Goal: Use online tool/utility: Utilize a website feature to perform a specific function

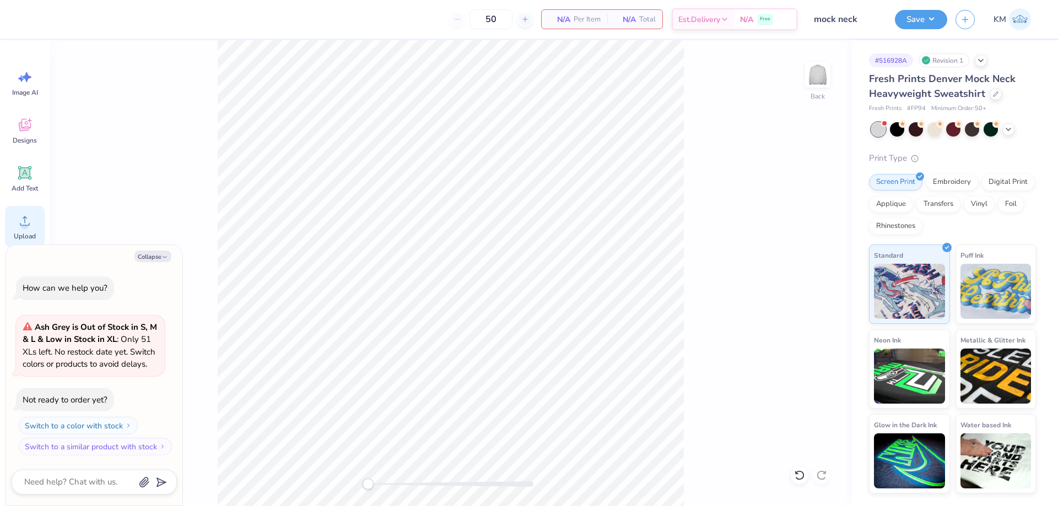
click at [25, 226] on circle at bounding box center [25, 225] width 8 height 8
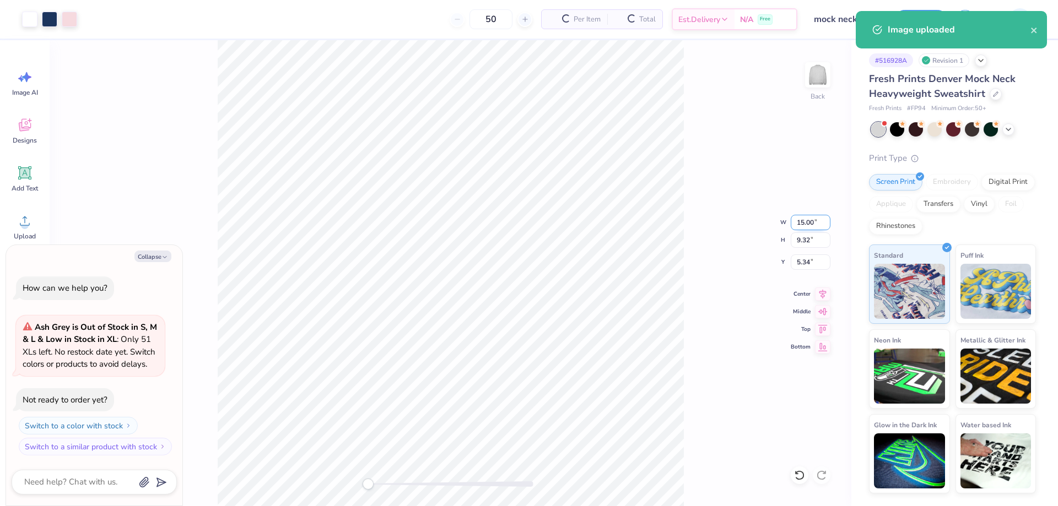
click at [807, 220] on input "15.00" at bounding box center [811, 222] width 40 height 15
type textarea "x"
type input "12"
type textarea "x"
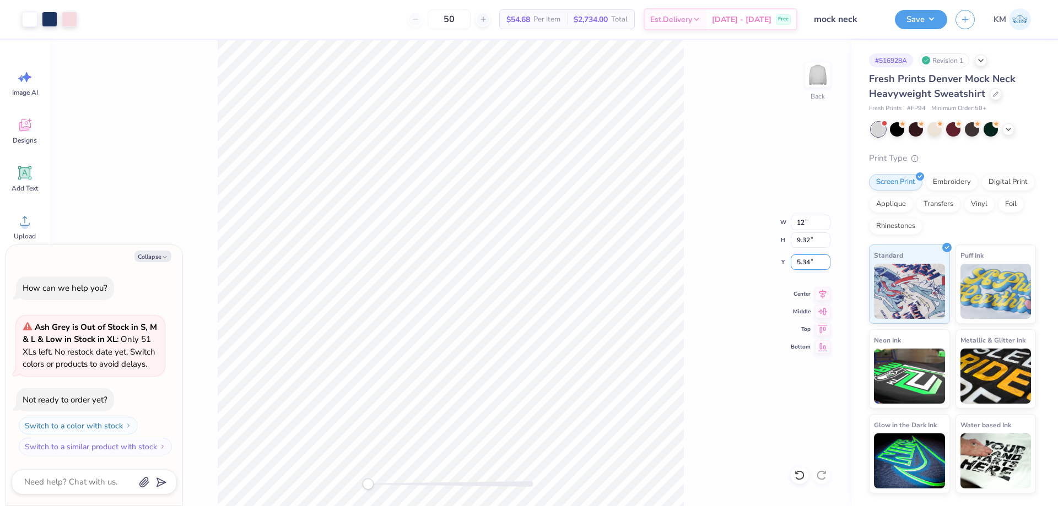
click at [807, 267] on input "5.34" at bounding box center [811, 262] width 40 height 15
type input "3"
type textarea "x"
click at [810, 261] on input "2.25" at bounding box center [811, 262] width 40 height 15
type input "3"
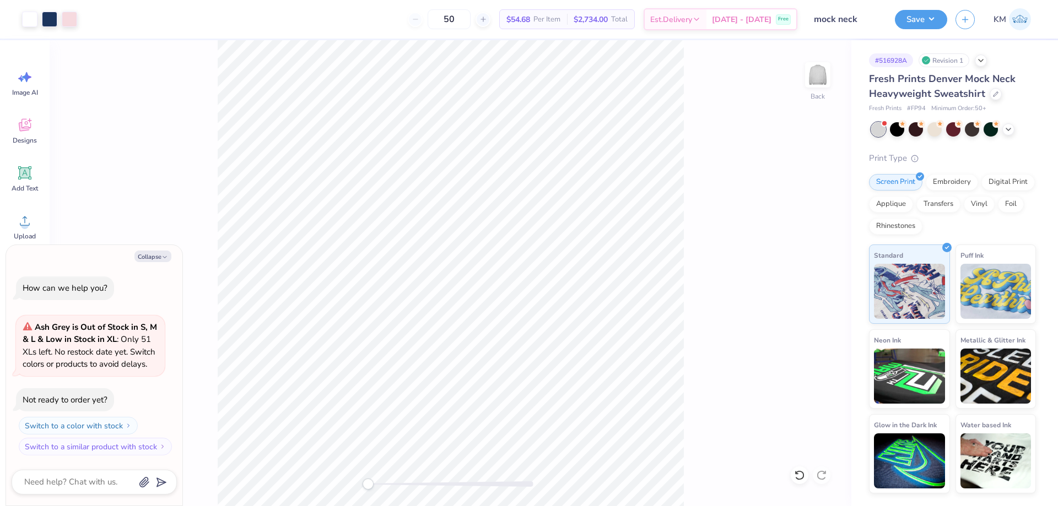
type textarea "x"
click at [800, 223] on input "12.00" at bounding box center [811, 222] width 40 height 15
type input "11"
type textarea "x"
click at [811, 264] on input "3.31" at bounding box center [811, 262] width 40 height 15
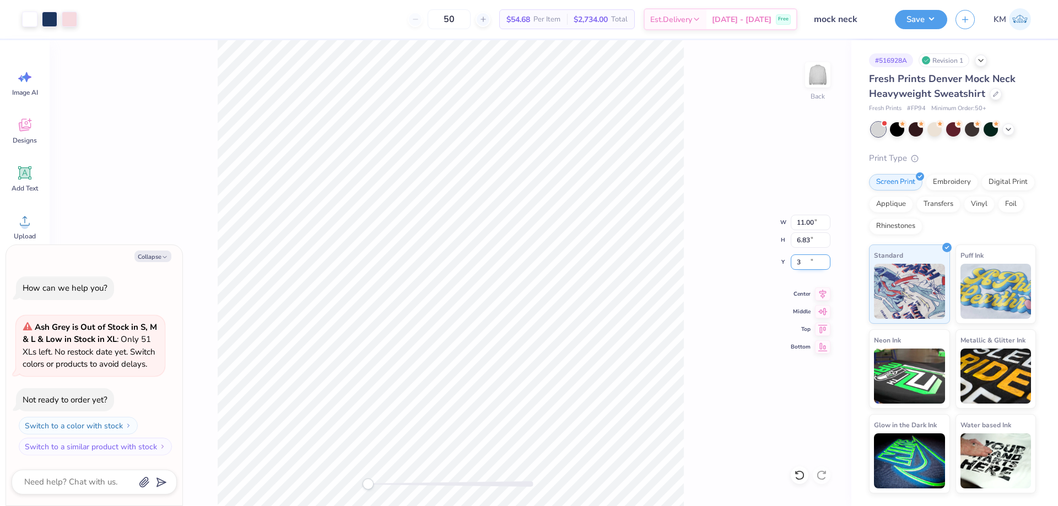
type input "3"
click at [159, 255] on button "Collapse" at bounding box center [152, 257] width 37 height 12
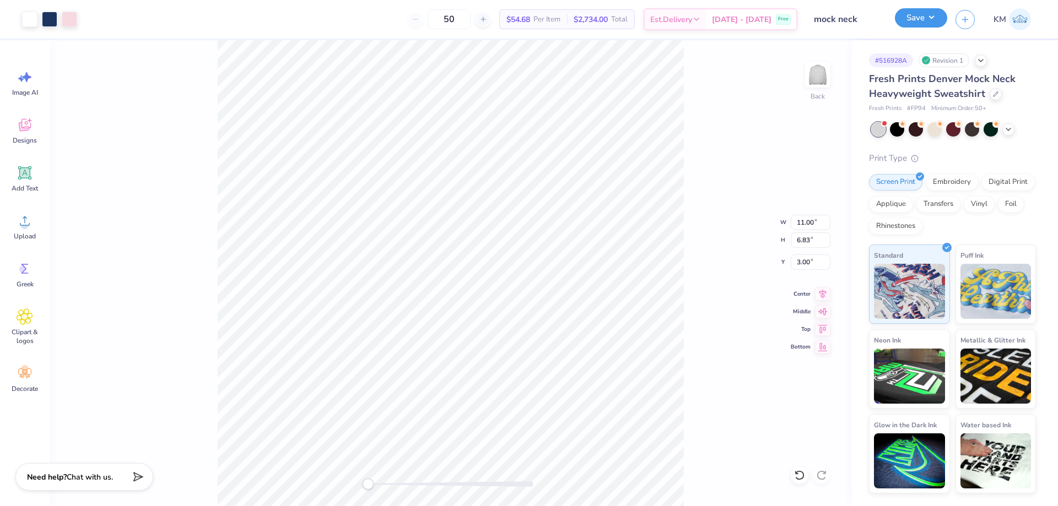
click at [921, 16] on button "Save" at bounding box center [921, 17] width 52 height 19
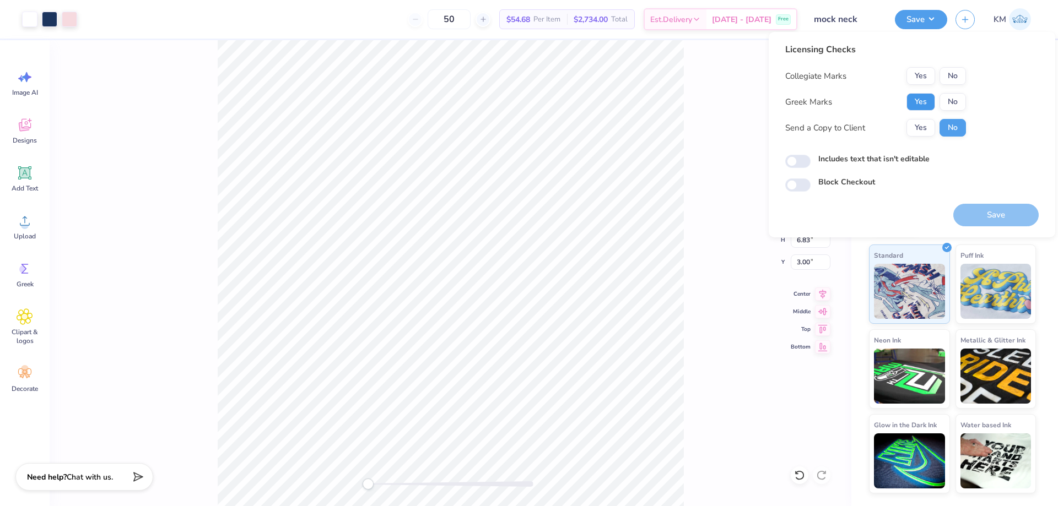
click at [920, 103] on button "Yes" at bounding box center [920, 102] width 29 height 18
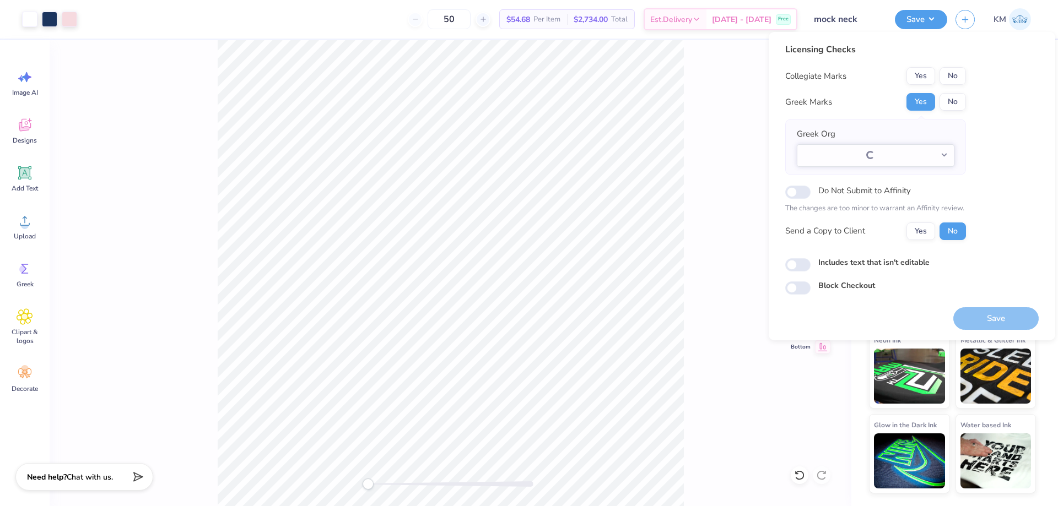
click at [950, 75] on button "No" at bounding box center [952, 76] width 26 height 18
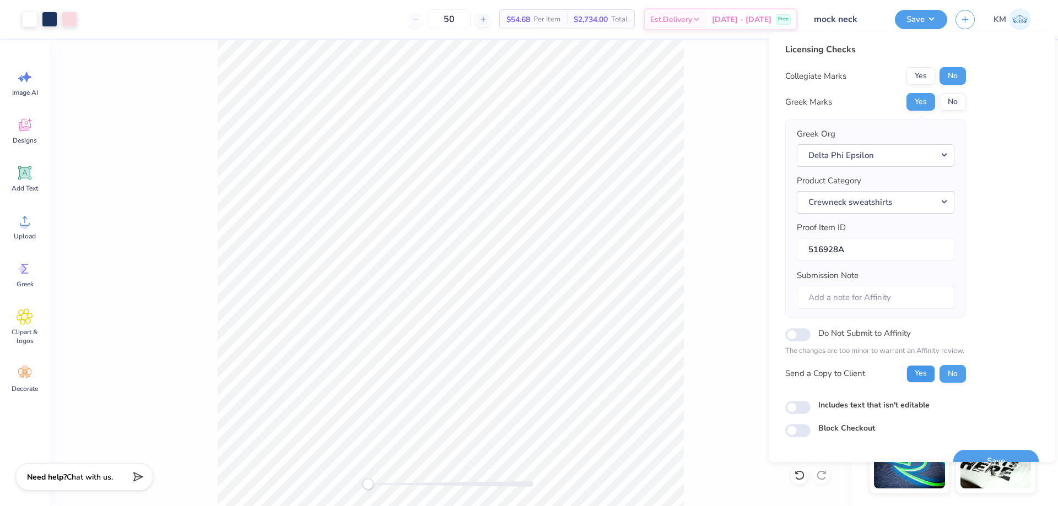
click at [918, 370] on button "Yes" at bounding box center [920, 374] width 29 height 18
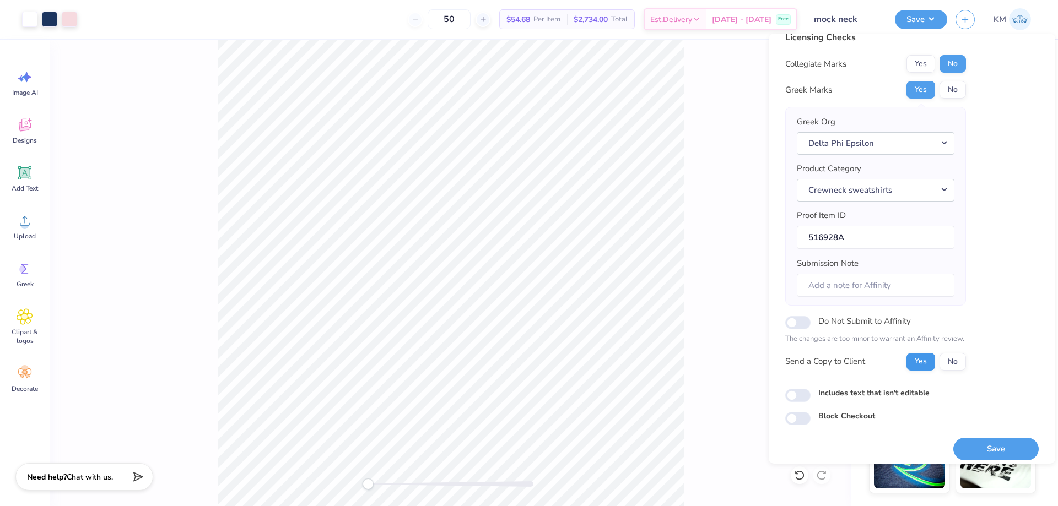
scroll to position [21, 0]
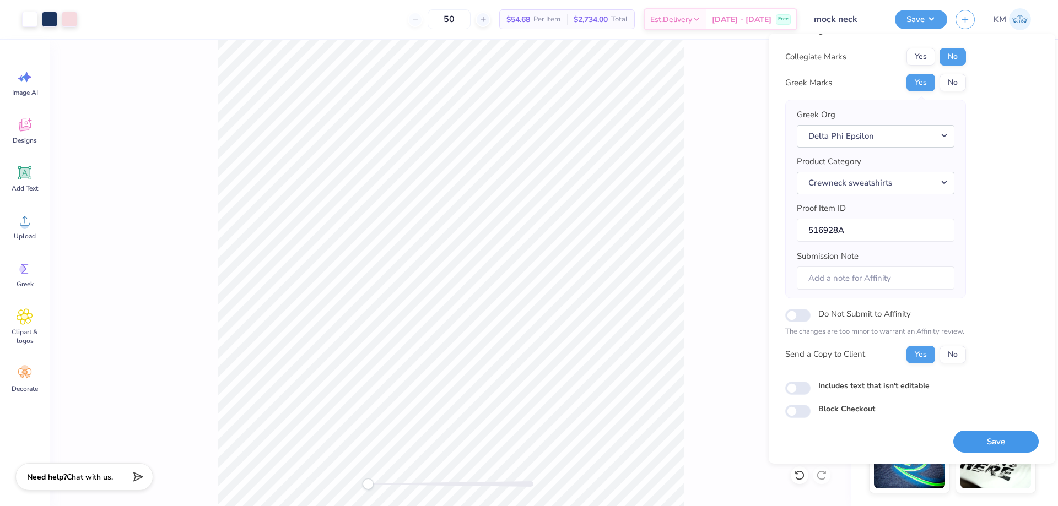
click at [978, 441] on button "Save" at bounding box center [995, 442] width 85 height 23
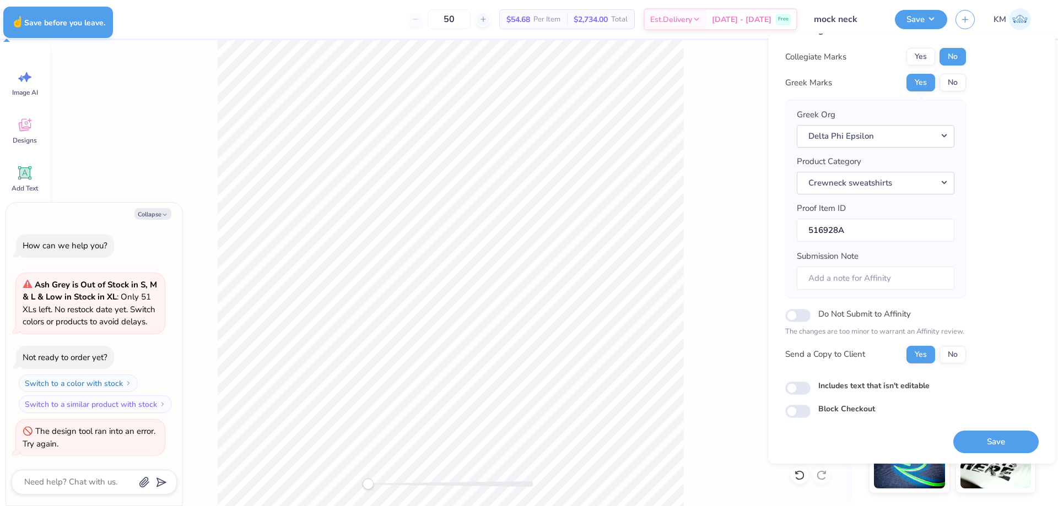
type textarea "x"
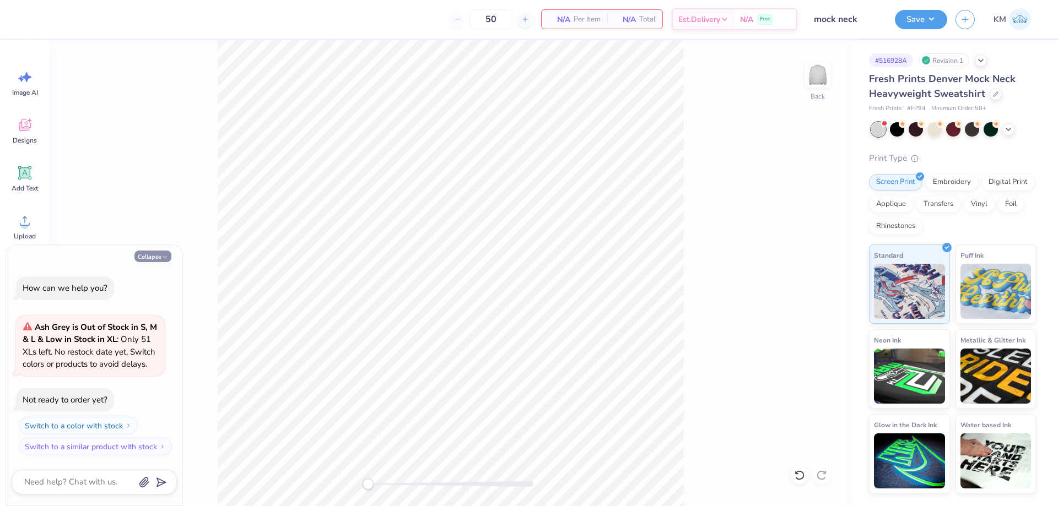
click at [147, 257] on button "Collapse" at bounding box center [152, 257] width 37 height 12
type textarea "x"
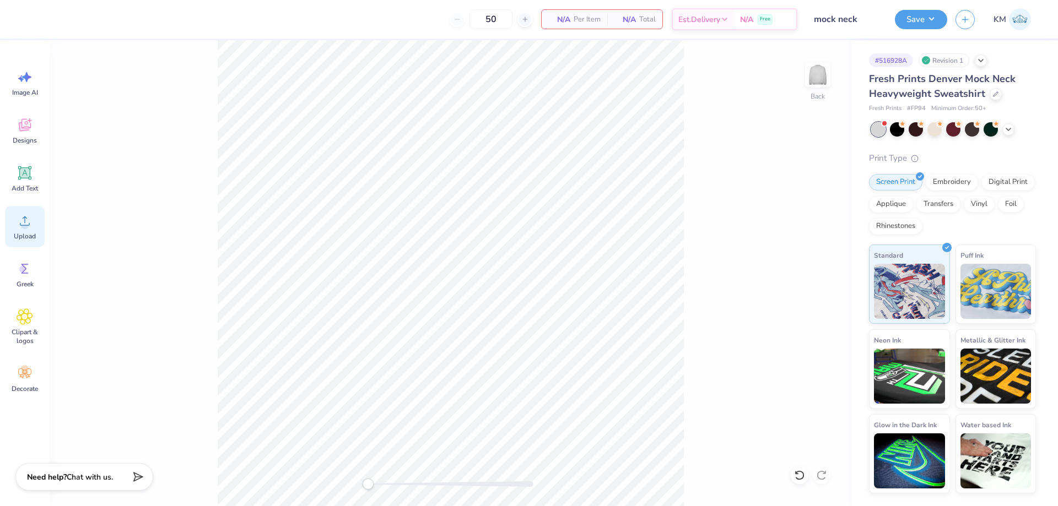
click at [31, 230] on div "Upload" at bounding box center [25, 226] width 40 height 41
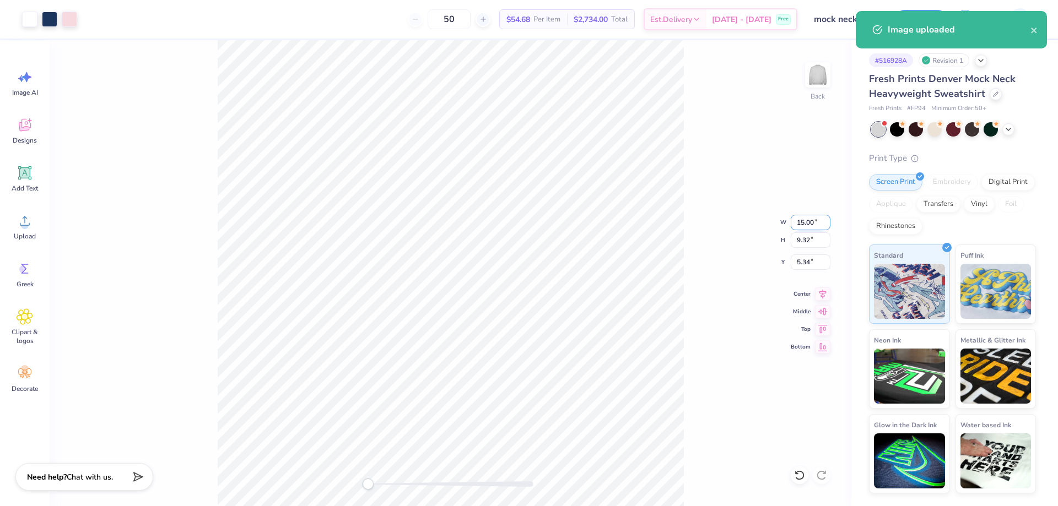
click at [800, 221] on input "15.00" at bounding box center [811, 222] width 40 height 15
type input "11"
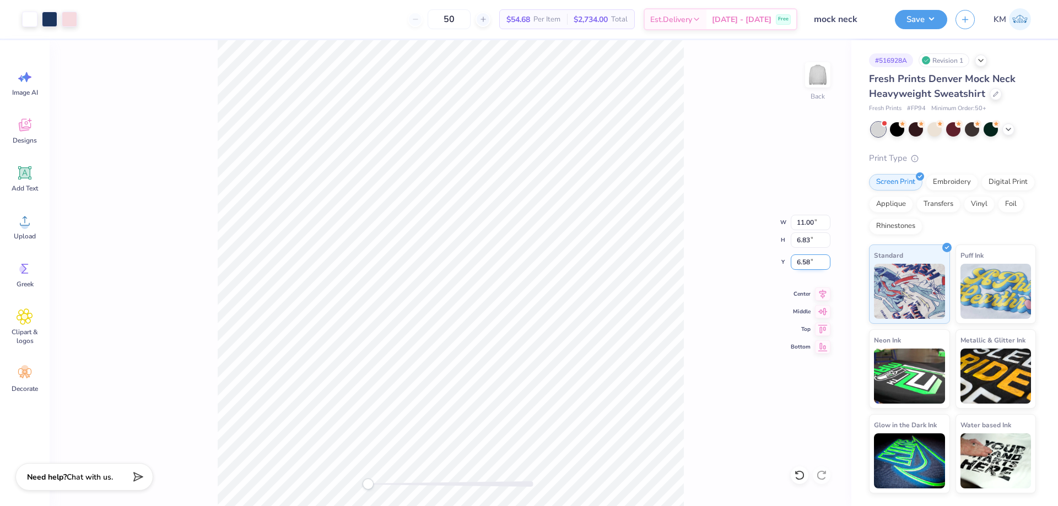
click at [800, 256] on input "6.58" at bounding box center [811, 262] width 40 height 15
type input "3"
click at [924, 19] on button "Save" at bounding box center [921, 17] width 52 height 19
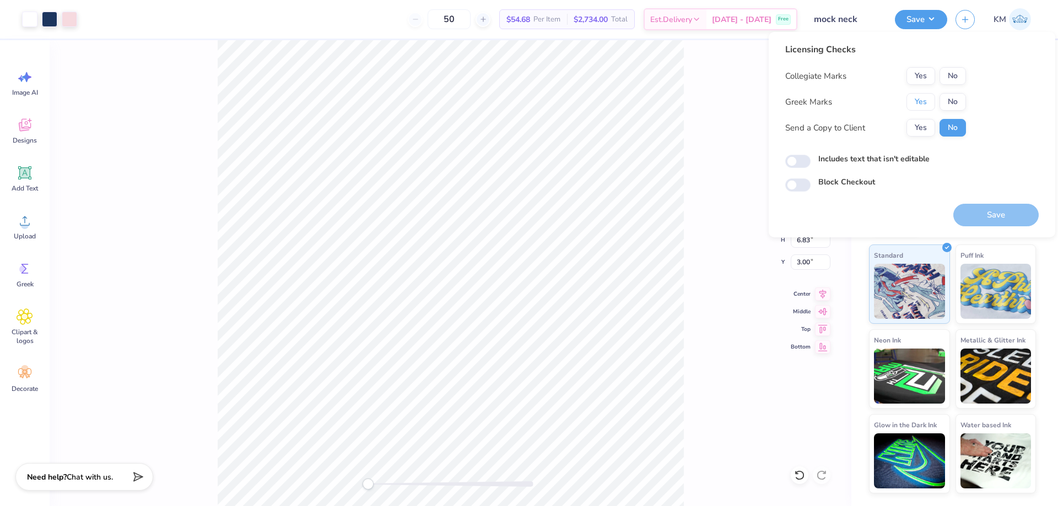
drag, startPoint x: 918, startPoint y: 99, endPoint x: 922, endPoint y: 91, distance: 9.1
click at [917, 98] on button "Yes" at bounding box center [920, 102] width 29 height 18
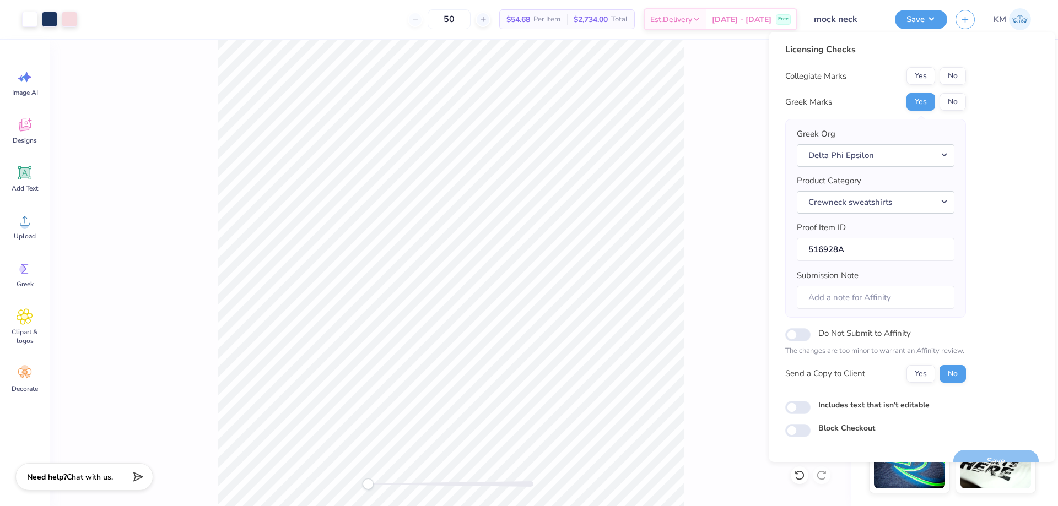
click at [948, 66] on div "Licensing Checks Collegiate Marks Yes No Greek Marks Yes No Greek Org Delta Phi…" at bounding box center [875, 217] width 181 height 348
click at [950, 75] on button "No" at bounding box center [952, 76] width 26 height 18
click at [934, 370] on div "Yes No" at bounding box center [936, 374] width 60 height 18
click at [931, 371] on button "Yes" at bounding box center [920, 374] width 29 height 18
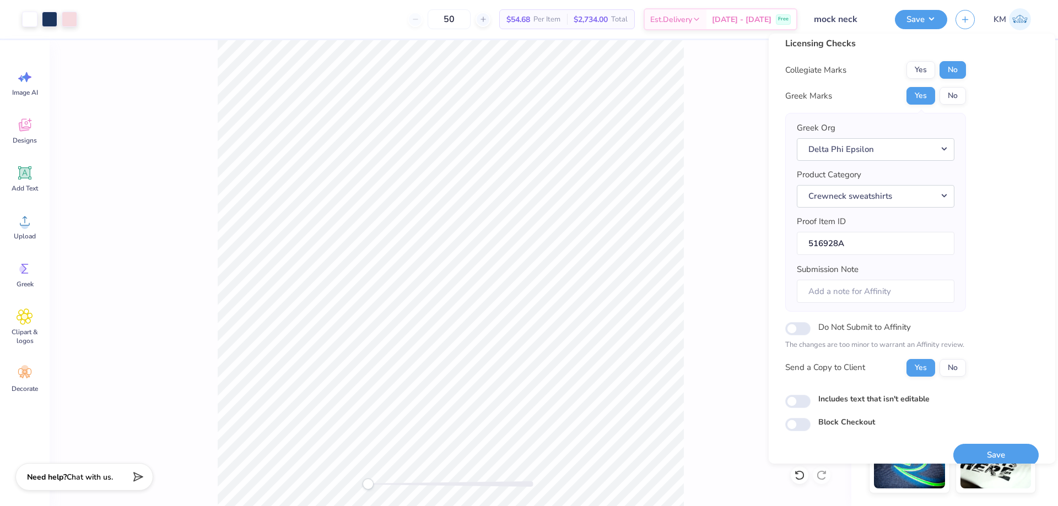
scroll to position [21, 0]
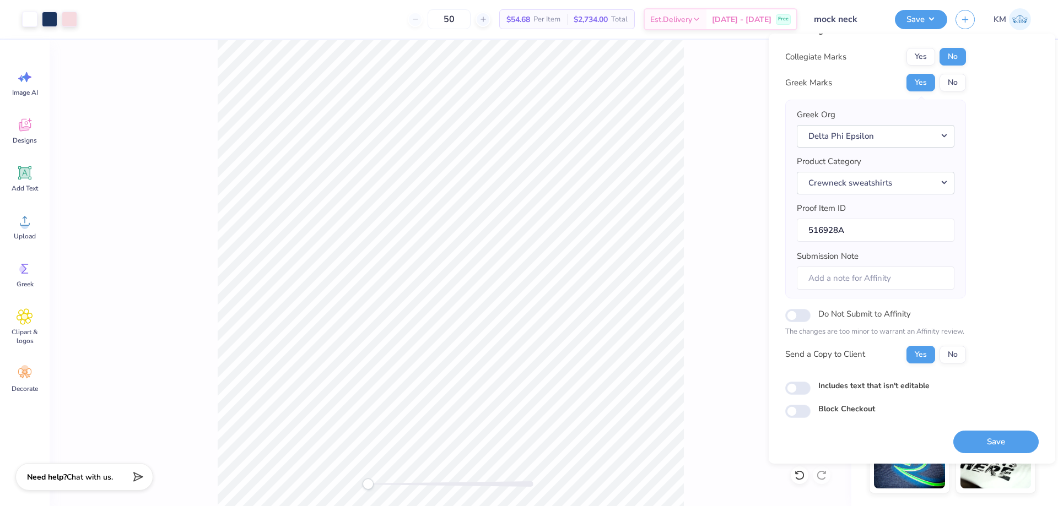
click at [977, 431] on div "Save" at bounding box center [995, 442] width 85 height 23
click at [977, 430] on div "Save" at bounding box center [995, 435] width 85 height 35
click at [982, 432] on button "Save" at bounding box center [995, 442] width 85 height 23
